Goal: Transaction & Acquisition: Purchase product/service

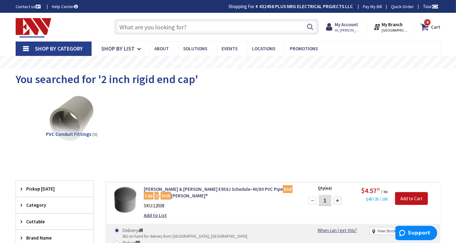
click at [145, 27] on input "text" at bounding box center [216, 27] width 205 height 16
paste input "2 inch rigid end cap"
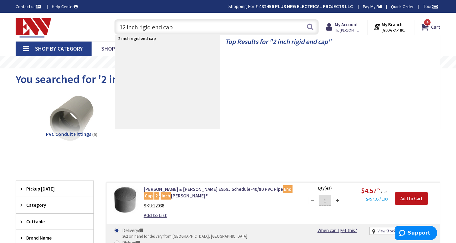
type input "1 inch rigid end cap"
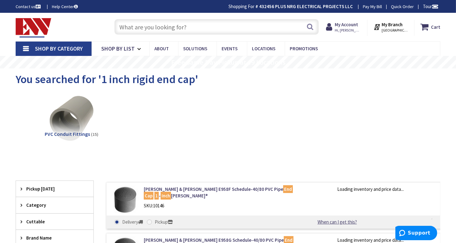
click at [156, 27] on input "text" at bounding box center [216, 27] width 205 height 16
paste input "2 inch rigid end cap"
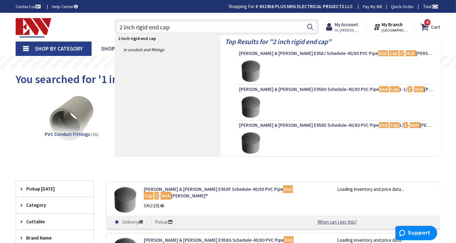
click at [152, 26] on input "2 inch rigid end cap" at bounding box center [216, 27] width 205 height 16
drag, startPoint x: 152, startPoint y: 26, endPoint x: 176, endPoint y: 30, distance: 24.4
click at [176, 30] on input "2 inch rigid end cap" at bounding box center [216, 27] width 205 height 16
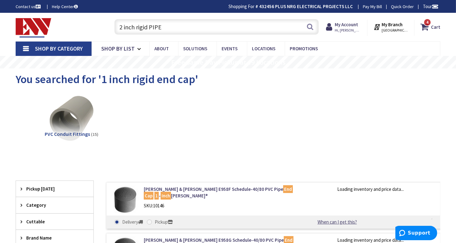
type input "2 inch rigid PIPE"
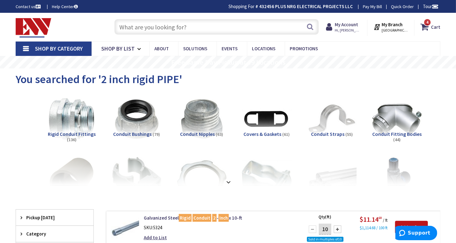
click at [132, 27] on input "text" at bounding box center [216, 27] width 205 height 16
paste input "2 inch rigid end cap"
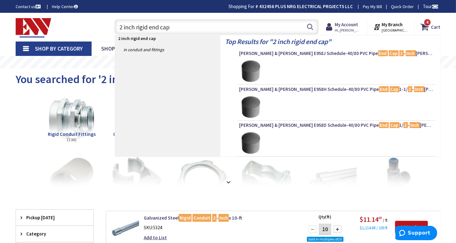
click at [122, 27] on input "2 inch rigid end cap" at bounding box center [216, 27] width 205 height 16
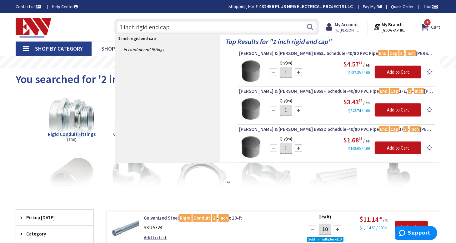
click at [154, 26] on input "1 inch rigid end cap" at bounding box center [216, 27] width 205 height 16
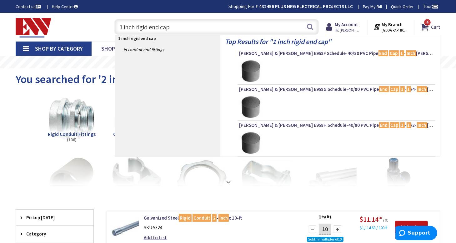
drag, startPoint x: 154, startPoint y: 26, endPoint x: 175, endPoint y: 29, distance: 21.4
click at [175, 29] on input "1 inch rigid end cap" at bounding box center [216, 27] width 205 height 16
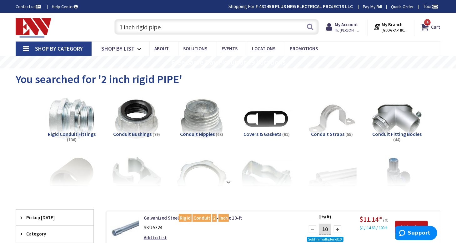
type input "1 inch rigid pipe"
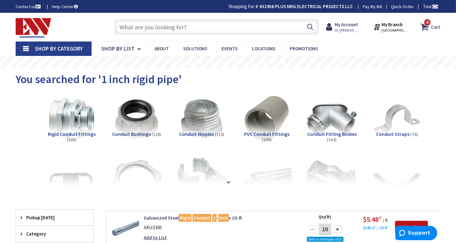
click at [135, 25] on input "text" at bounding box center [216, 27] width 205 height 16
paste input "2 inch rigid end cap"
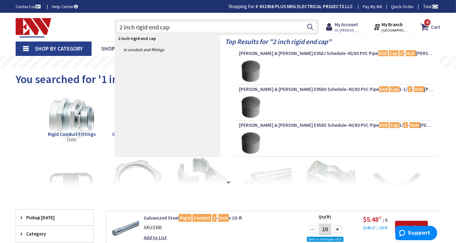
click at [122, 27] on input "2 inch rigid end cap" at bounding box center [216, 27] width 205 height 16
click at [139, 29] on input "1 inch rigid end cap" at bounding box center [216, 27] width 205 height 16
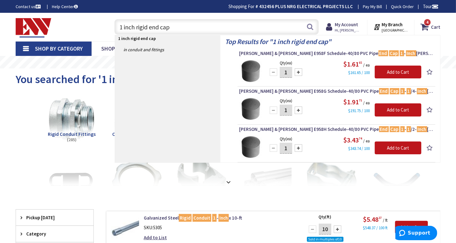
click at [154, 29] on input "1 inch rigid end cap" at bounding box center [216, 27] width 205 height 16
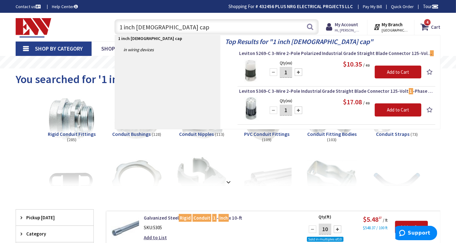
drag, startPoint x: 120, startPoint y: 27, endPoint x: 170, endPoint y: 28, distance: 49.7
click at [170, 28] on input "1 inch female cap" at bounding box center [216, 27] width 205 height 16
click at [137, 26] on input "1 inch female cap" at bounding box center [216, 27] width 205 height 16
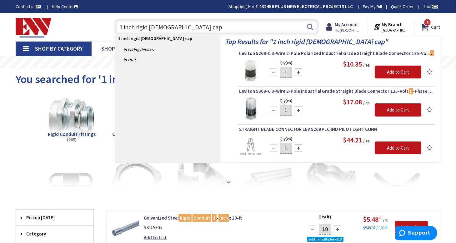
click at [140, 26] on input "1 inch rigid female cap" at bounding box center [216, 27] width 205 height 16
click at [158, 26] on input "1 inch metal female cap" at bounding box center [216, 27] width 205 height 16
type input "1 inch metal end cap"
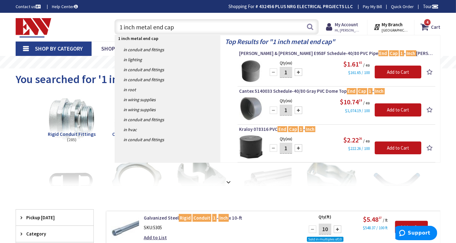
drag, startPoint x: 182, startPoint y: 25, endPoint x: 117, endPoint y: 23, distance: 65.0
click at [117, 23] on input "1 inch metal end cap" at bounding box center [216, 27] width 205 height 16
